Goal: Transaction & Acquisition: Purchase product/service

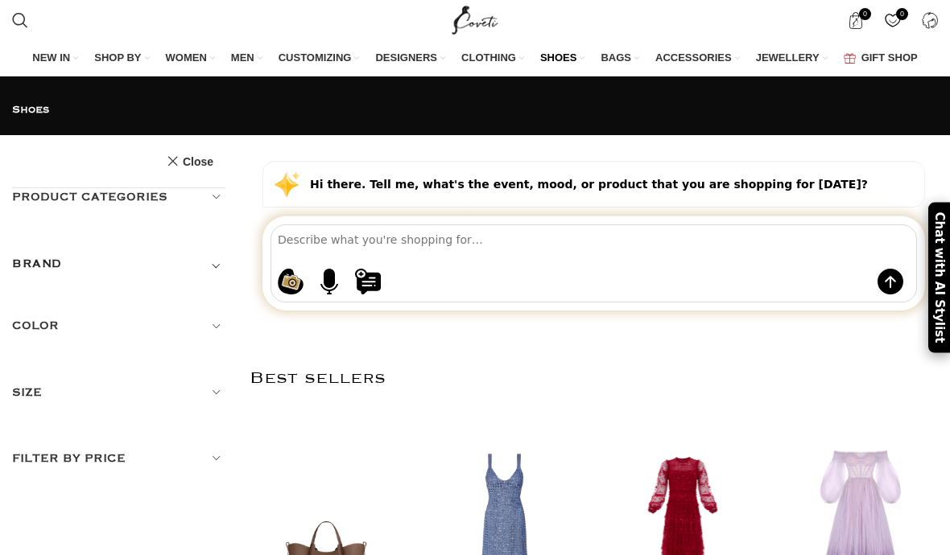
click at [47, 188] on h5 "Product categories" at bounding box center [118, 197] width 213 height 18
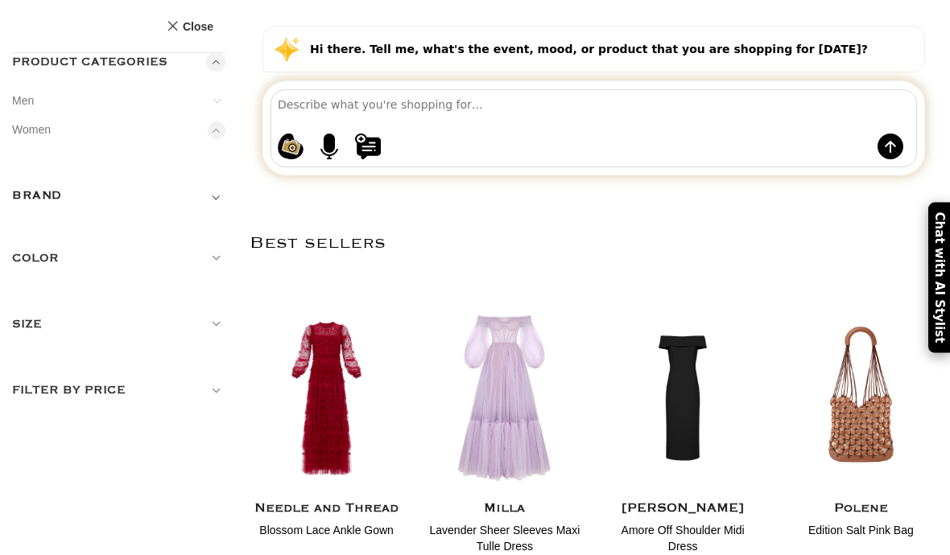
scroll to position [137, 0]
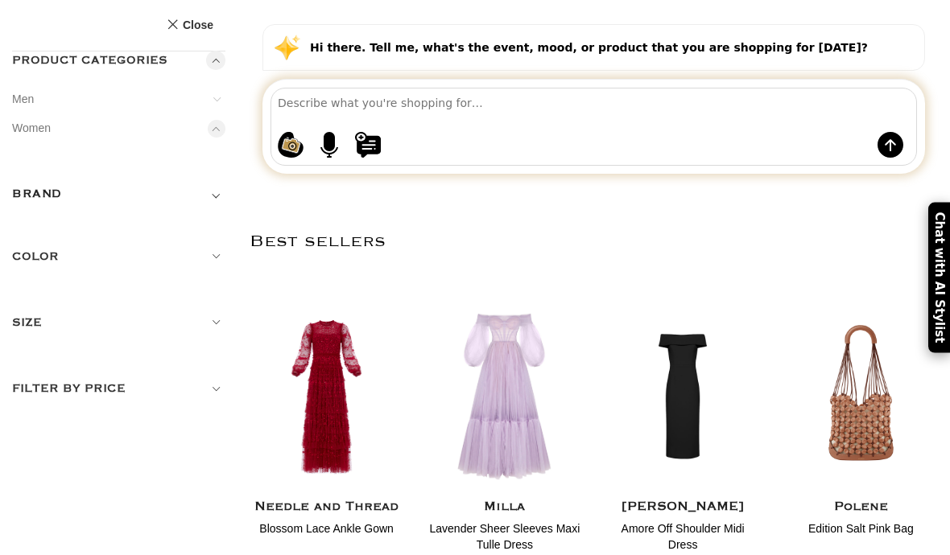
click at [0, 0] on link "Monk shoes" at bounding box center [0, 0] width 0 height 0
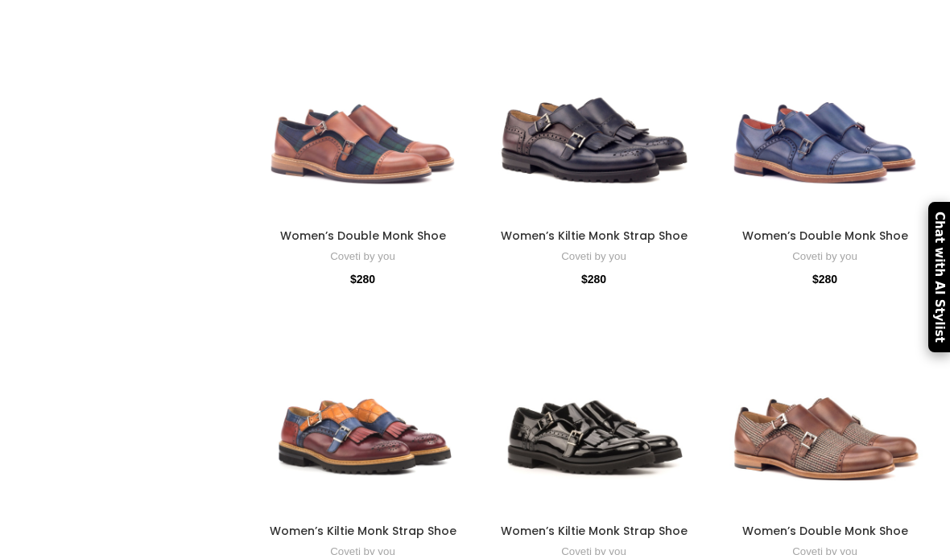
scroll to position [508, 0]
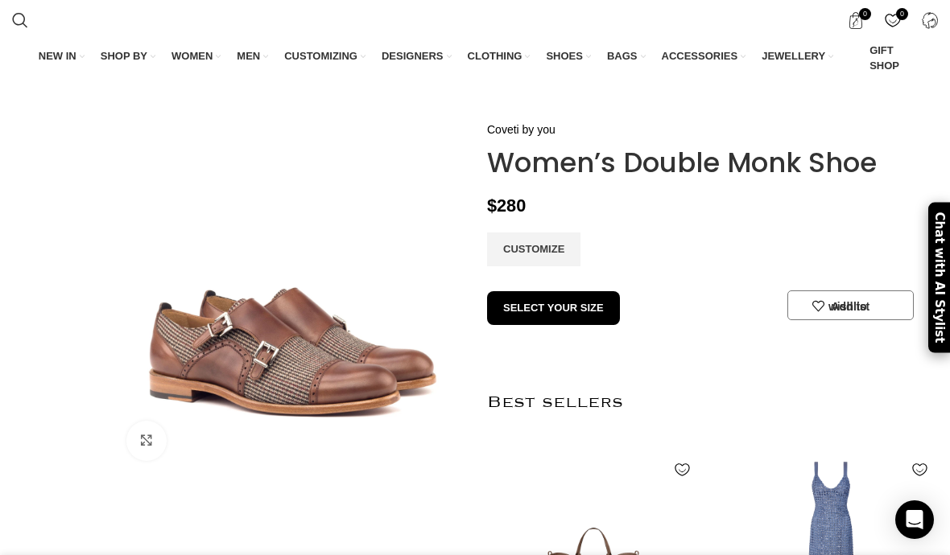
scroll to position [0, 322]
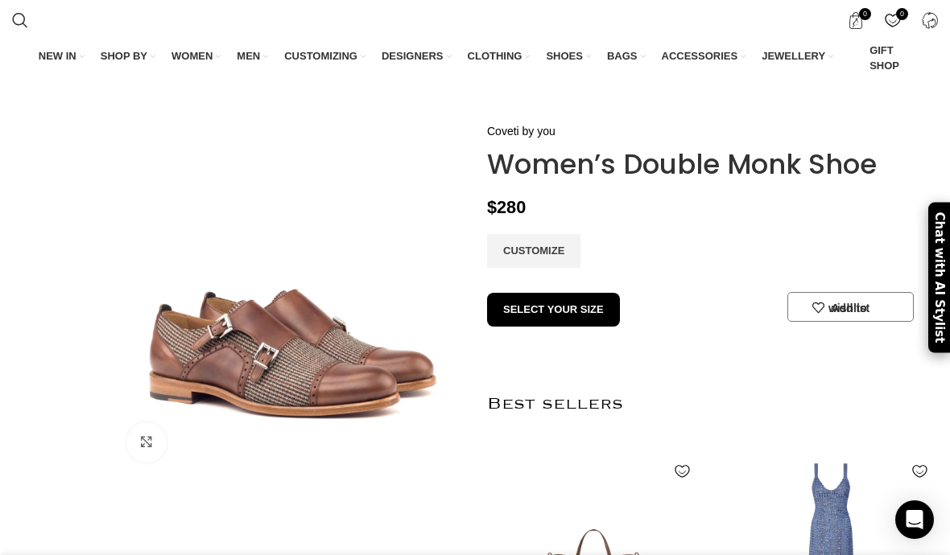
click at [97, 451] on div at bounding box center [57, 286] width 98 height 328
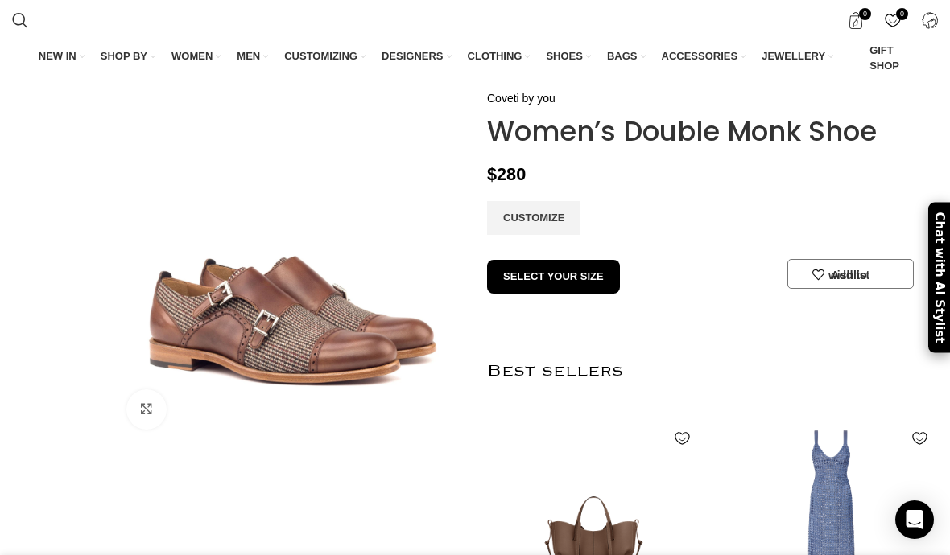
scroll to position [48, 0]
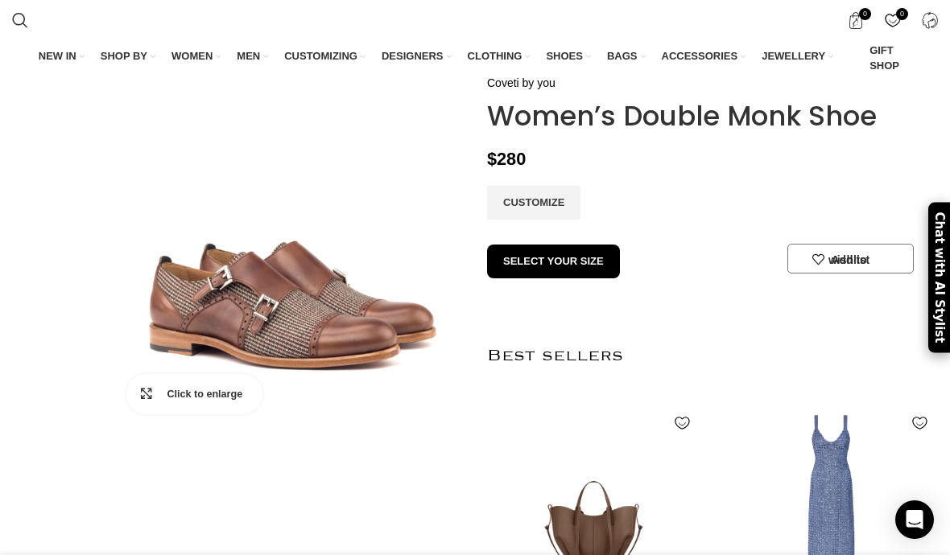
click at [139, 414] on link "Click to enlarge" at bounding box center [194, 394] width 136 height 40
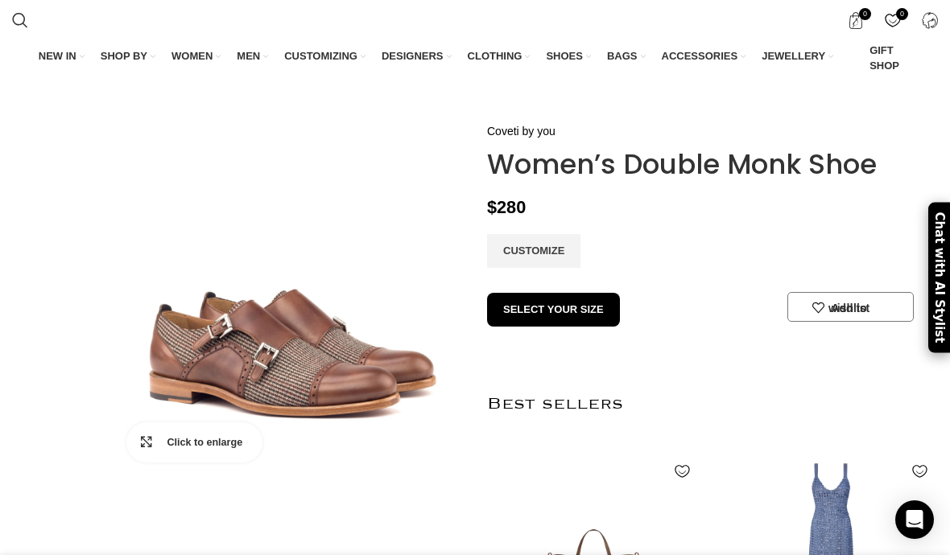
click at [173, 451] on span "Click to enlarge" at bounding box center [215, 443] width 96 height 16
click at [187, 451] on span "Click to enlarge" at bounding box center [215, 443] width 96 height 16
click at [220, 405] on img at bounding box center [290, 298] width 352 height 352
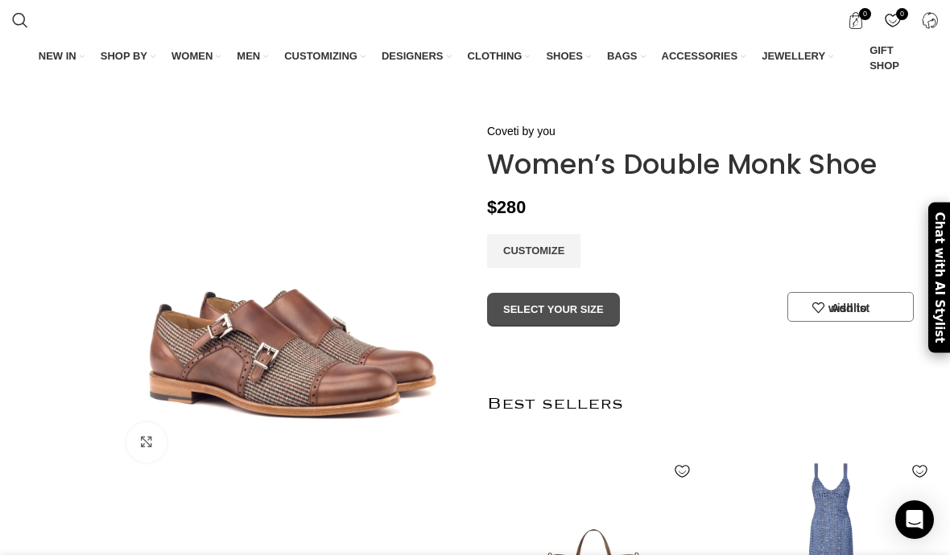
click at [505, 327] on button "SELECT YOUR SIZE" at bounding box center [553, 310] width 133 height 34
